Goal: Information Seeking & Learning: Find specific fact

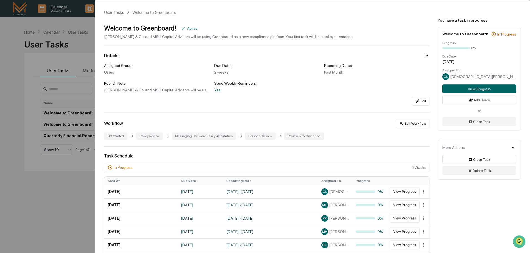
click at [84, 34] on div "User Tasks Welcome to Greenboard! Welcome to Greenboard! Active [PERSON_NAME] &…" at bounding box center [265, 126] width 530 height 253
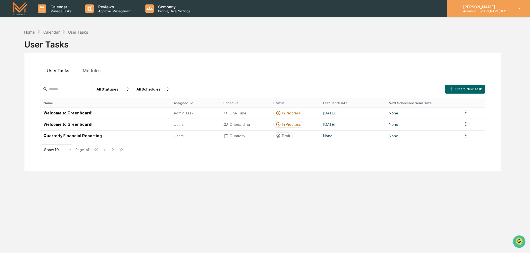
click at [517, 8] on icon at bounding box center [520, 8] width 10 height 5
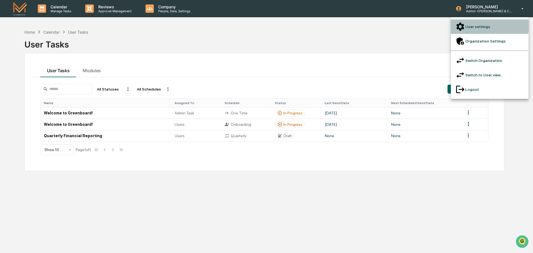
click at [477, 22] on li "User settings" at bounding box center [490, 26] width 78 height 14
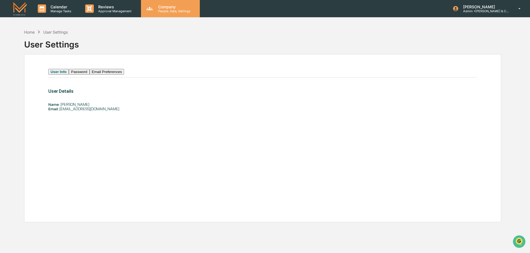
click at [169, 8] on p "Company" at bounding box center [173, 6] width 39 height 5
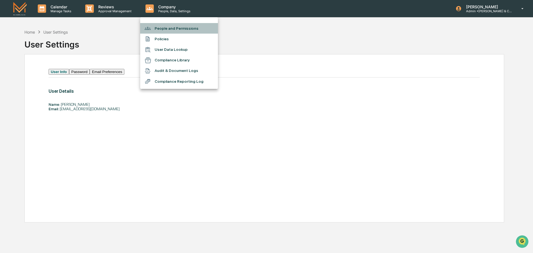
click at [169, 30] on li "People and Permissions" at bounding box center [179, 28] width 78 height 11
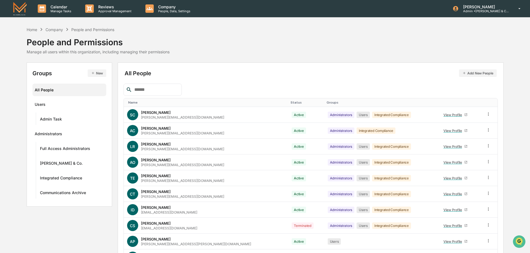
click at [157, 86] on div at bounding box center [153, 90] width 58 height 12
click at [157, 86] on input "text" at bounding box center [155, 89] width 47 height 7
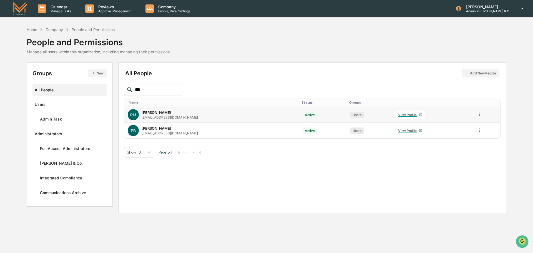
type input "***"
click at [415, 115] on div "View Profile" at bounding box center [408, 115] width 21 height 4
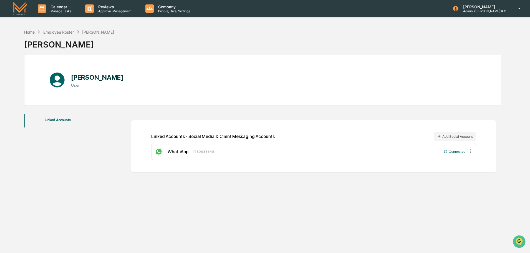
click at [76, 78] on h1 "[PERSON_NAME]" at bounding box center [97, 77] width 52 height 8
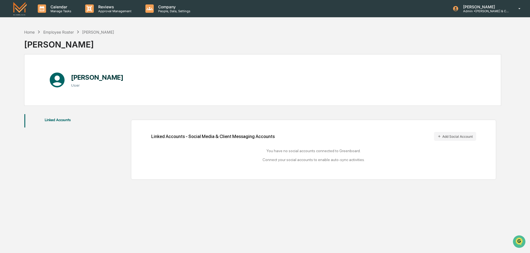
click at [66, 81] on icon at bounding box center [57, 80] width 18 height 18
drag, startPoint x: 87, startPoint y: 78, endPoint x: 91, endPoint y: 47, distance: 31.3
click at [91, 47] on div "[PERSON_NAME]" at bounding box center [69, 42] width 90 height 14
click at [514, 8] on div "[PERSON_NAME] Admin • [PERSON_NAME] & Co. - BD" at bounding box center [488, 8] width 83 height 17
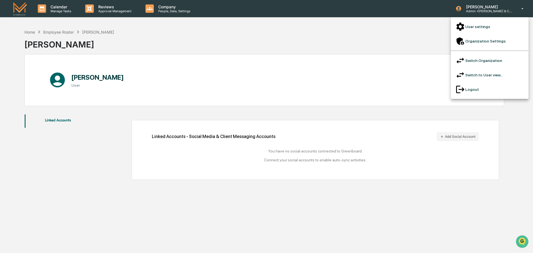
click at [346, 34] on div at bounding box center [266, 126] width 533 height 253
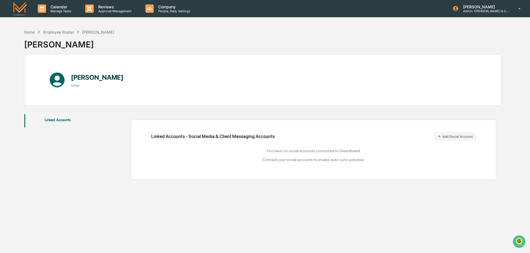
scroll to position [26, 0]
